Goal: Task Accomplishment & Management: Use online tool/utility

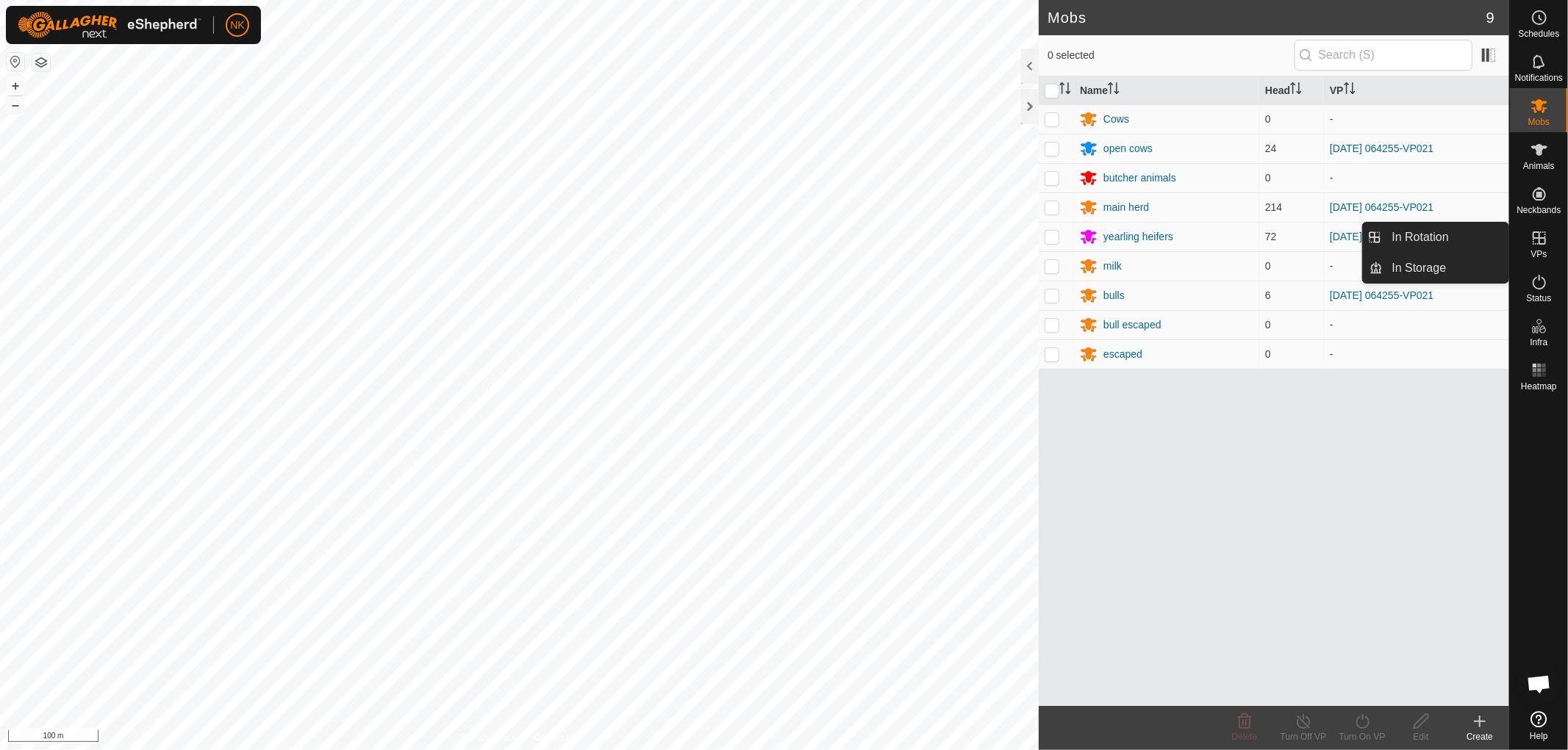
click at [1539, 247] on es-virtualpaddocks-svg-icon at bounding box center [1539, 238] width 27 height 24
click at [1424, 238] on link "In Rotation" at bounding box center [1447, 238] width 126 height 30
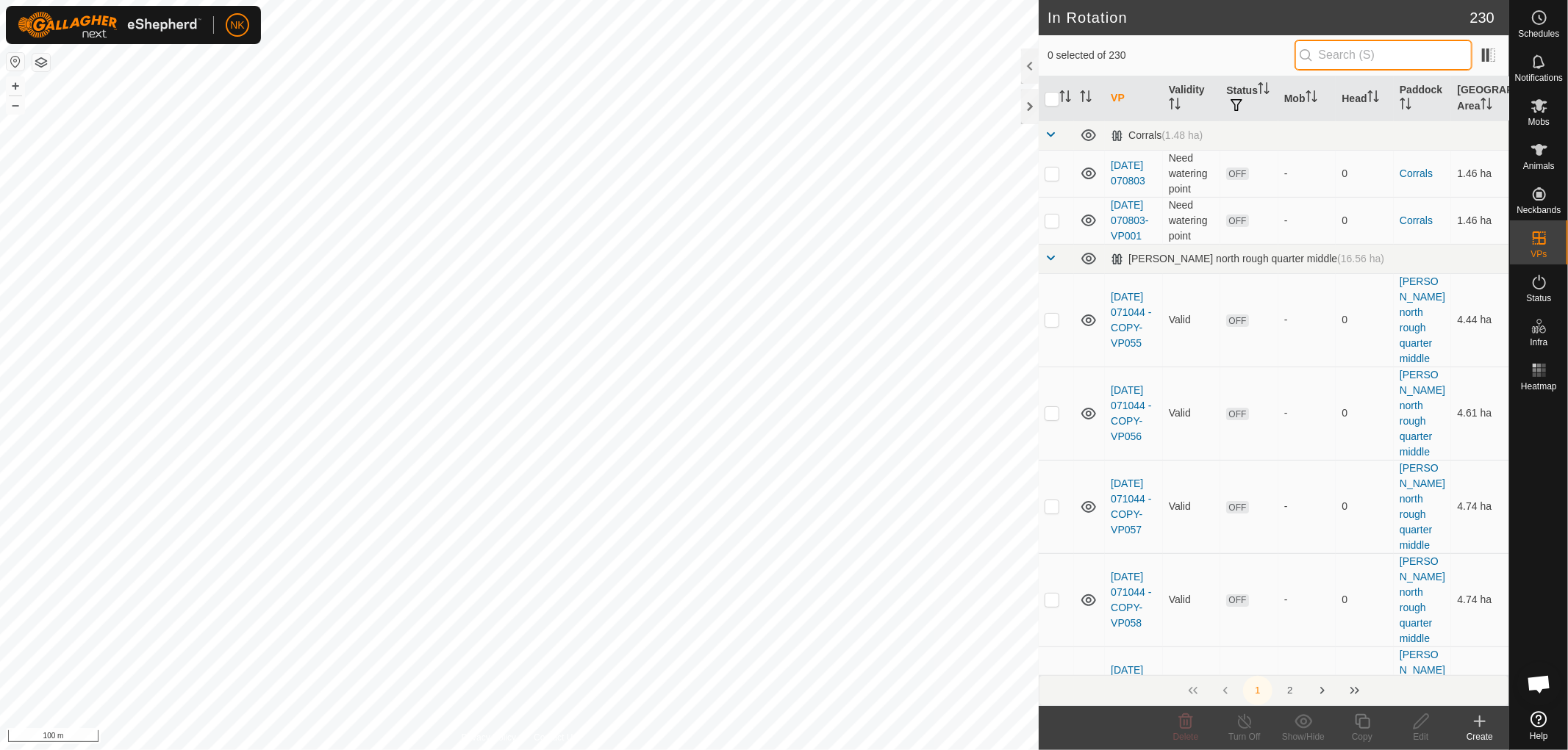
click at [1400, 51] on input "text" at bounding box center [1384, 56] width 178 height 31
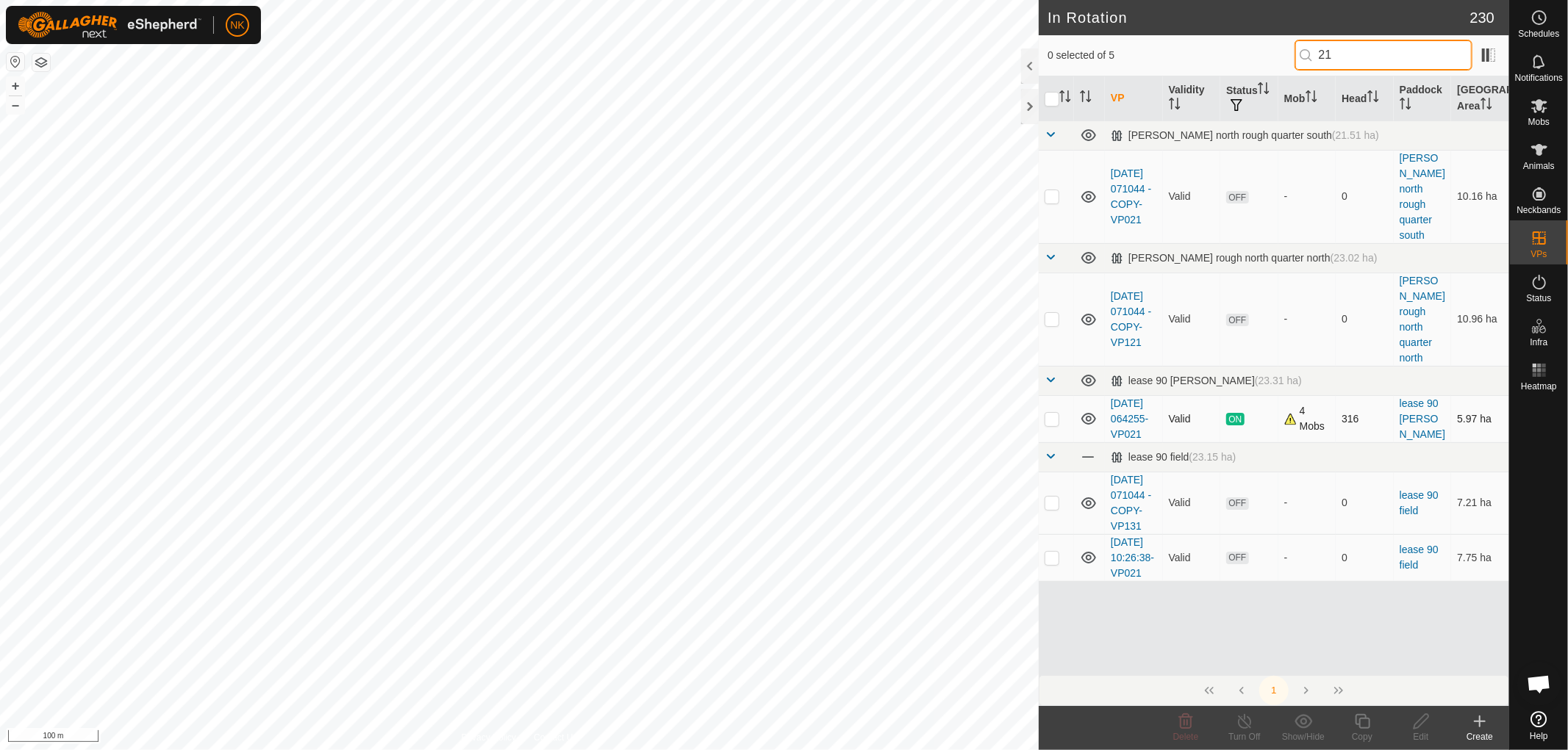
type input "21"
click at [1051, 413] on p-checkbox at bounding box center [1052, 419] width 15 height 12
checkbox input "true"
click at [1370, 722] on icon at bounding box center [1362, 722] width 19 height 18
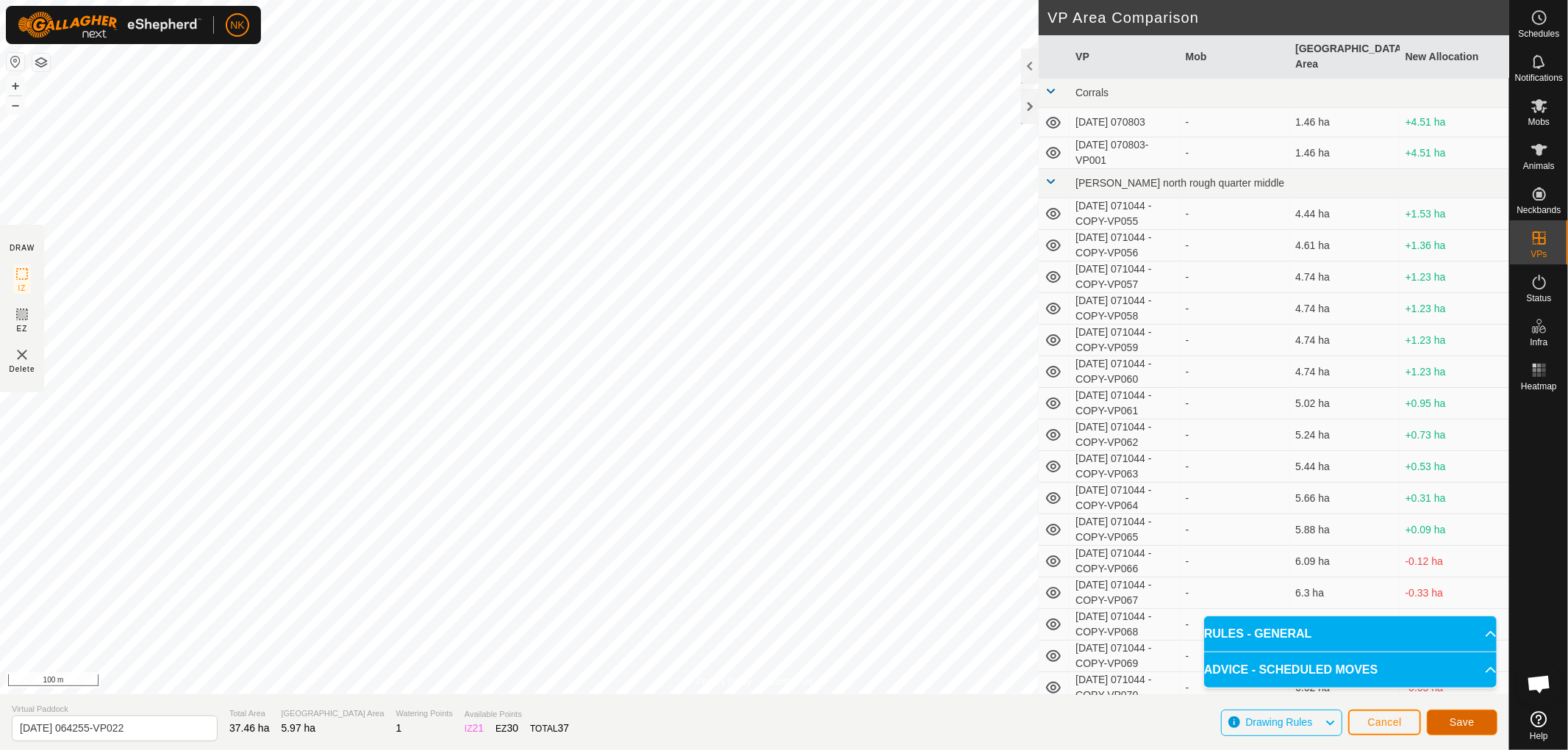
click at [1463, 723] on span "Save" at bounding box center [1462, 723] width 25 height 12
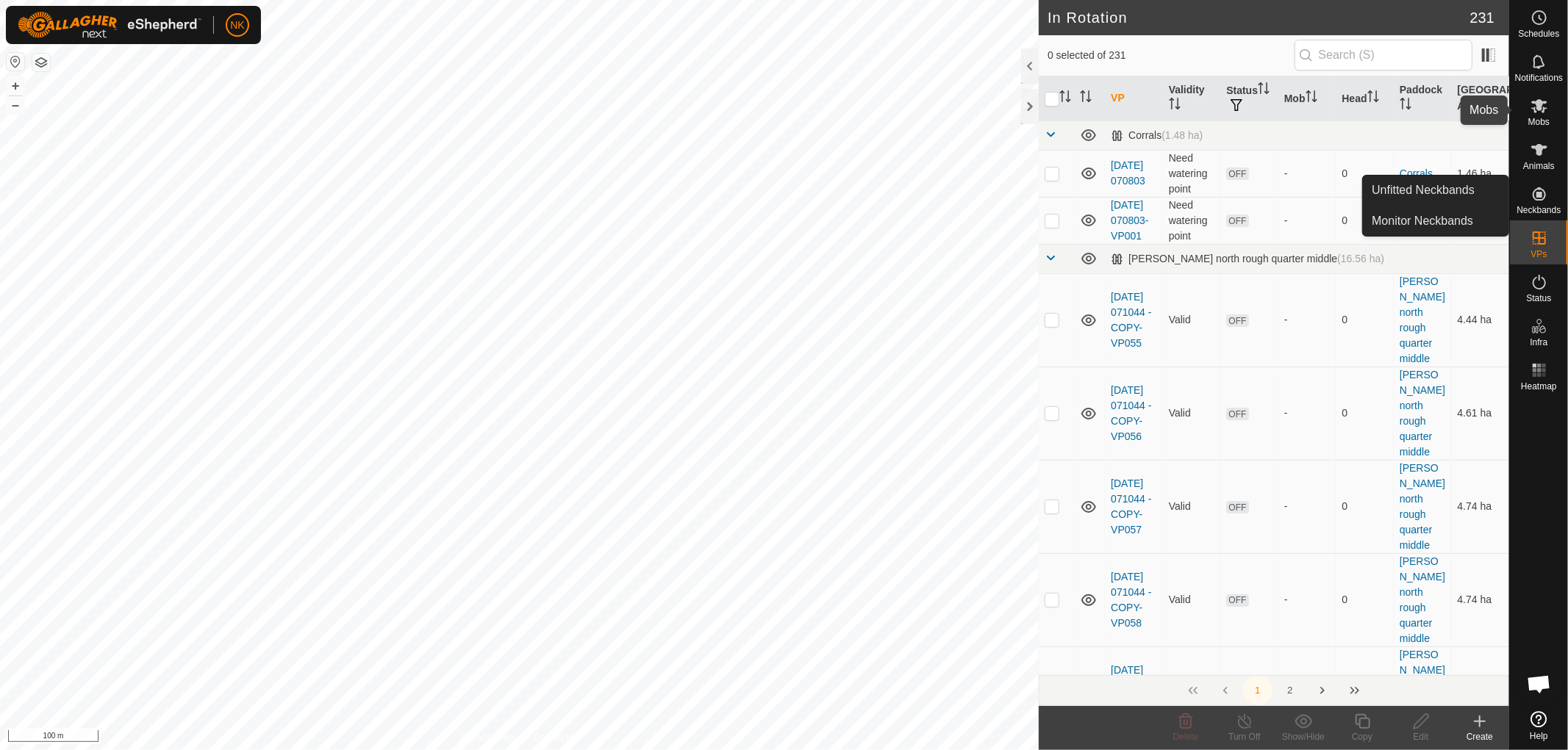
click at [1544, 113] on icon at bounding box center [1539, 106] width 16 height 14
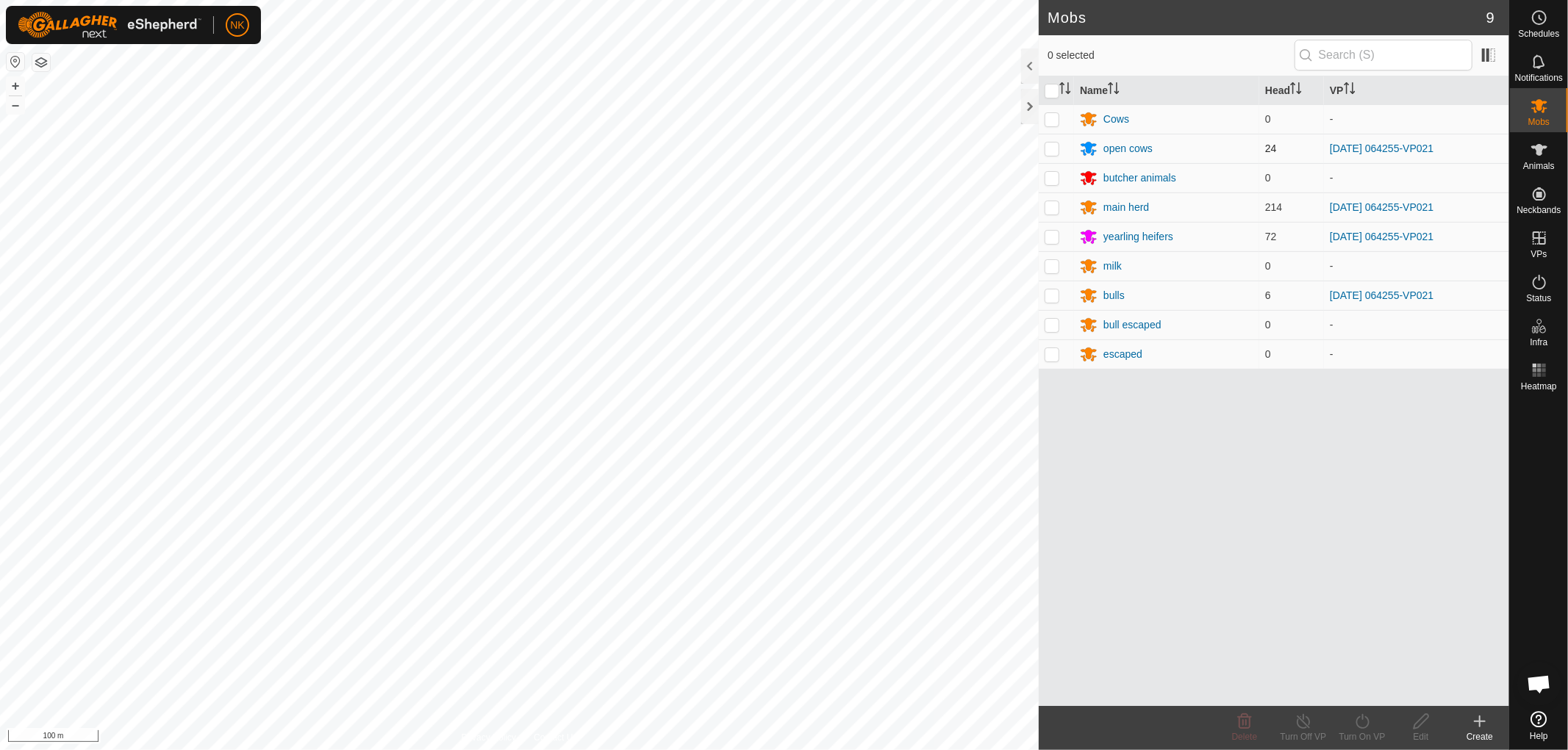
click at [1055, 150] on p-checkbox at bounding box center [1052, 149] width 15 height 12
checkbox input "true"
click at [1044, 206] on td at bounding box center [1056, 207] width 36 height 30
checkbox input "true"
click at [1057, 246] on td at bounding box center [1056, 237] width 36 height 30
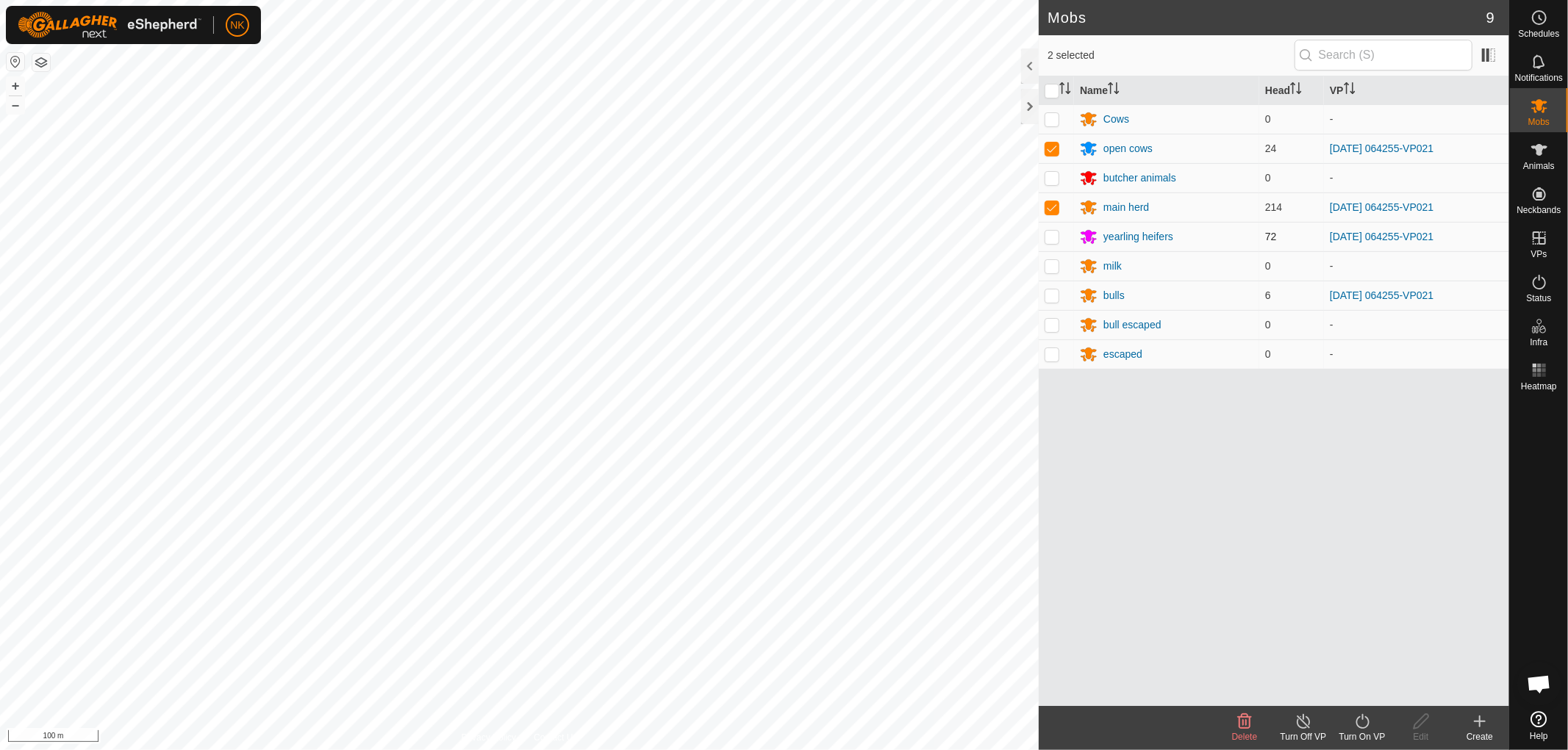
checkbox input "true"
click at [1052, 301] on p-tablecheckbox at bounding box center [1052, 295] width 15 height 12
checkbox input "true"
click at [1355, 726] on icon at bounding box center [1362, 722] width 19 height 18
click at [1351, 687] on link "Now" at bounding box center [1406, 689] width 146 height 30
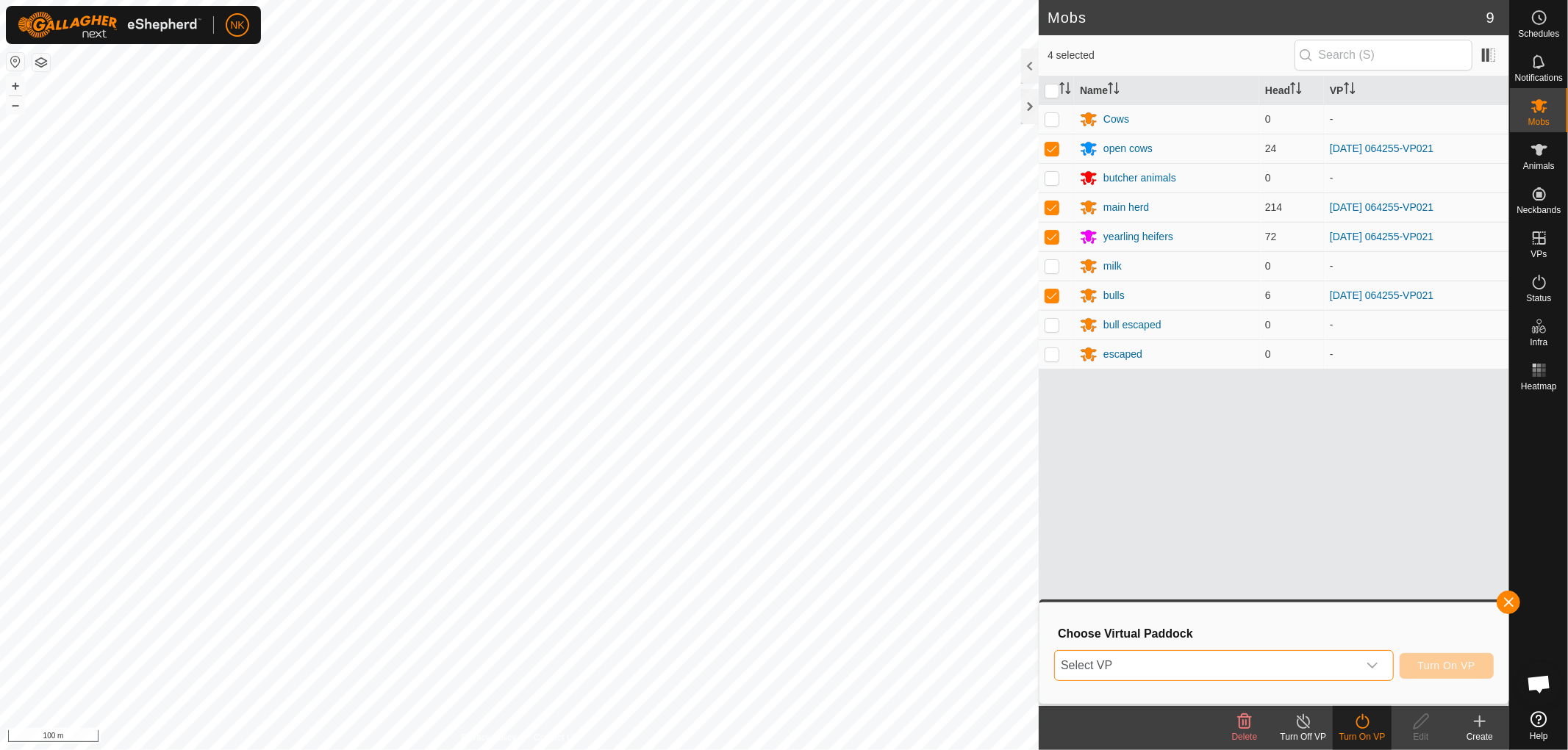
click at [1267, 659] on span "Select VP" at bounding box center [1206, 666] width 303 height 30
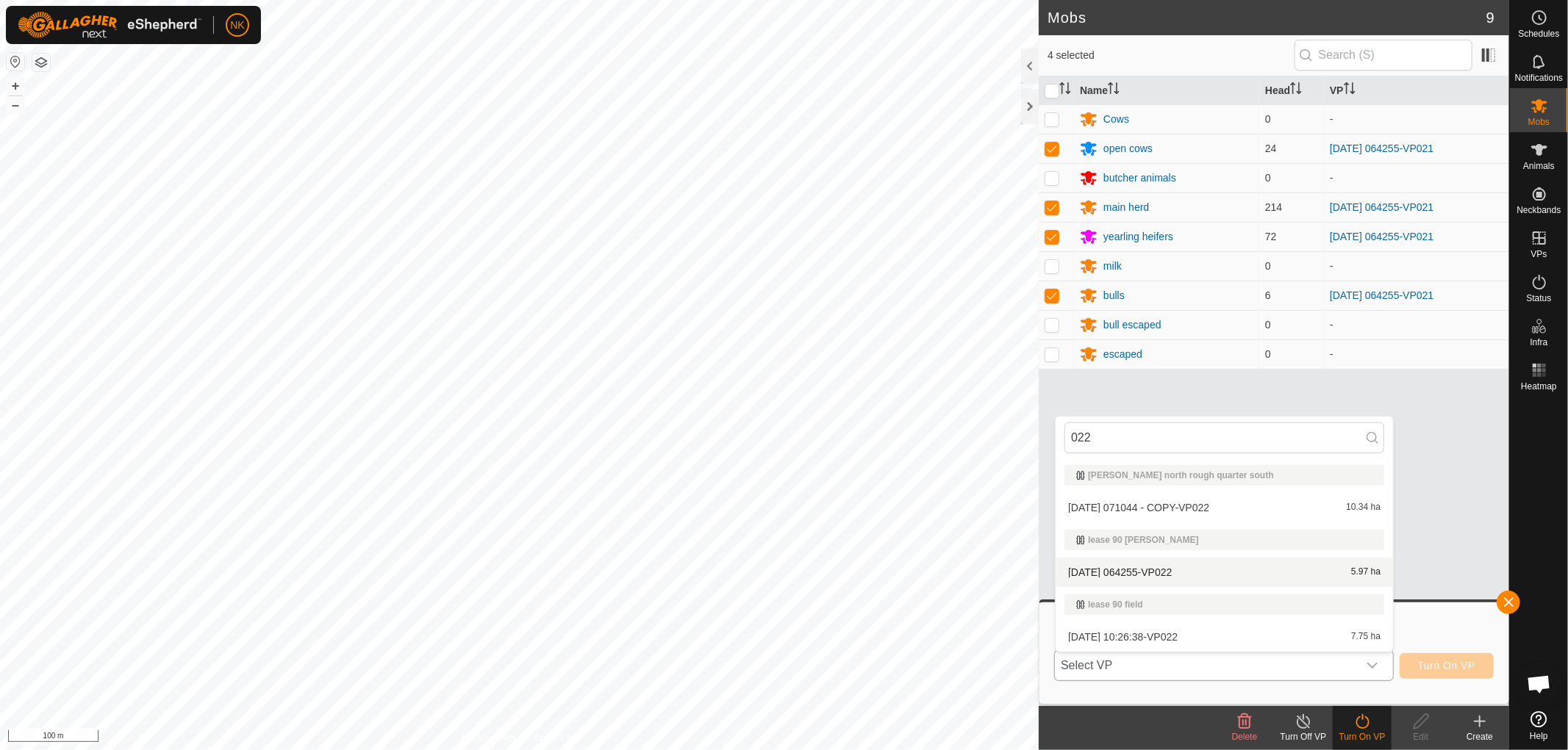
type input "022"
click at [1145, 574] on li "[DATE] 064255-VP022 5.97 ha" at bounding box center [1224, 572] width 338 height 30
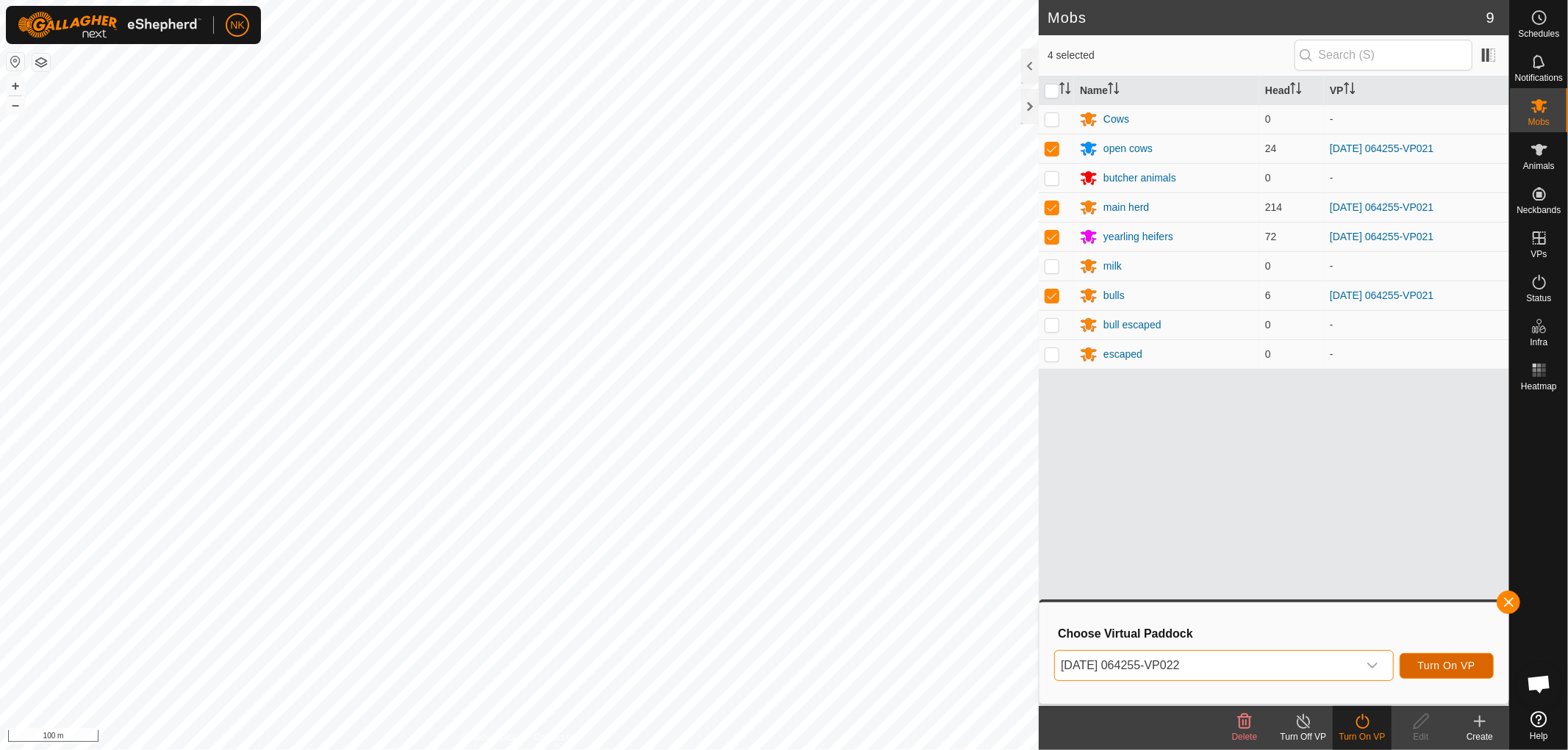
click at [1452, 663] on span "Turn On VP" at bounding box center [1447, 666] width 57 height 12
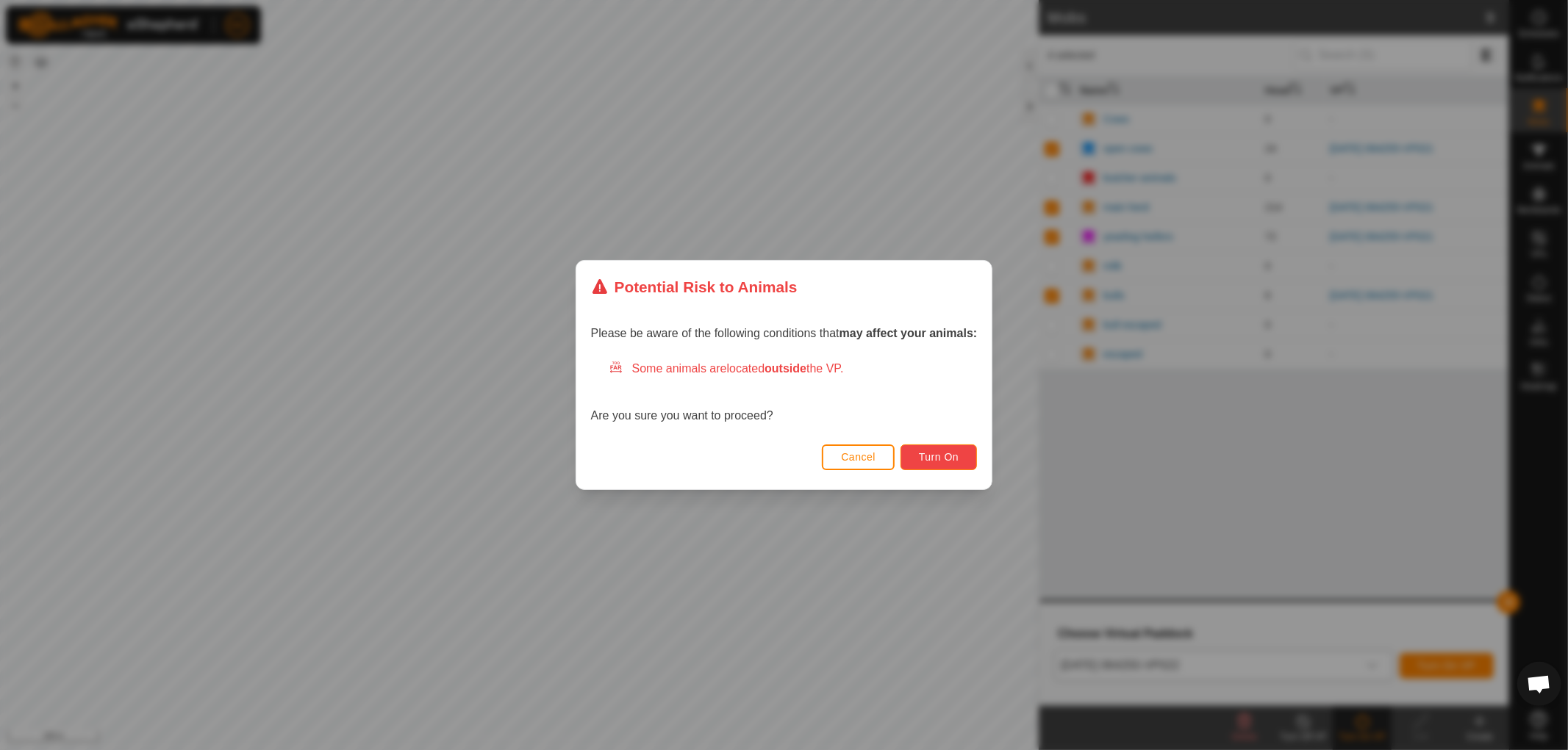
click at [935, 458] on span "Turn On" at bounding box center [939, 457] width 40 height 12
